Goal: Information Seeking & Learning: Check status

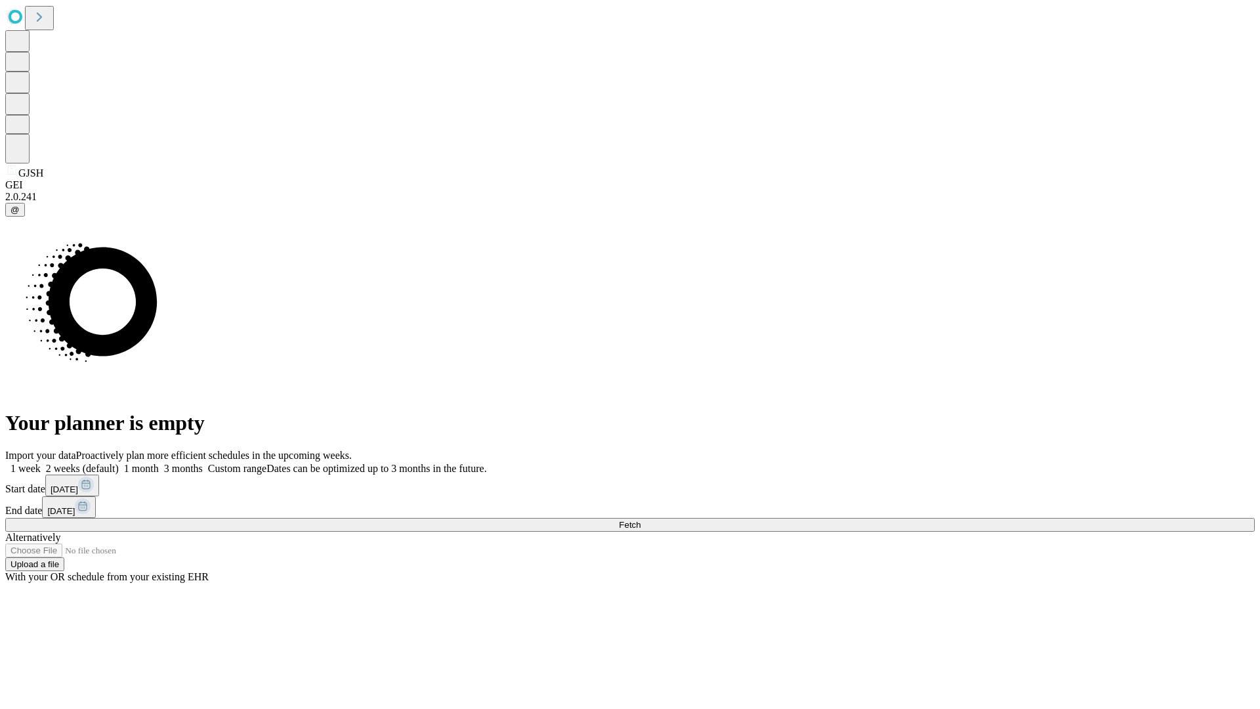
click at [641, 520] on span "Fetch" at bounding box center [630, 525] width 22 height 10
